Goal: Find specific page/section: Find specific page/section

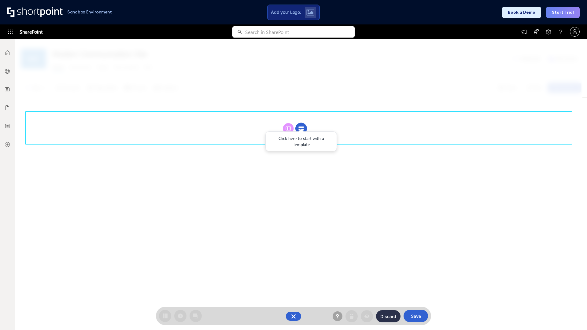
click at [301, 128] on circle at bounding box center [301, 129] width 12 height 12
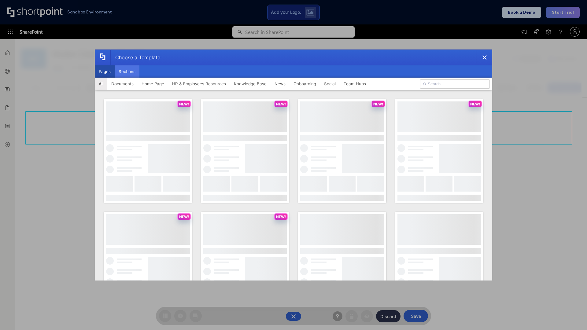
click at [127, 72] on button "Sections" at bounding box center [127, 71] width 25 height 12
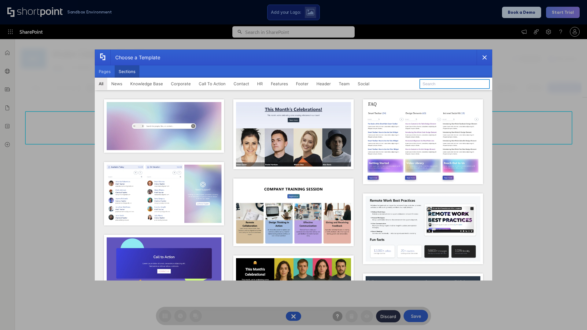
type input "Features Kit 4"
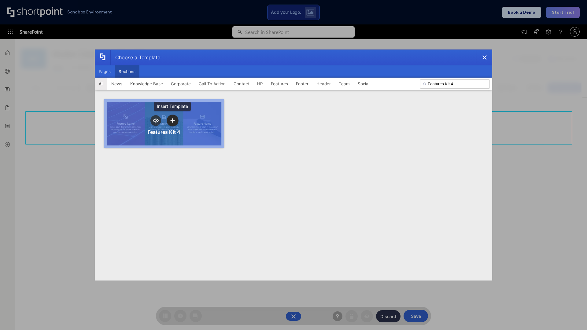
click at [172, 120] on icon "template selector" at bounding box center [172, 121] width 4 height 4
